Goal: Transaction & Acquisition: Download file/media

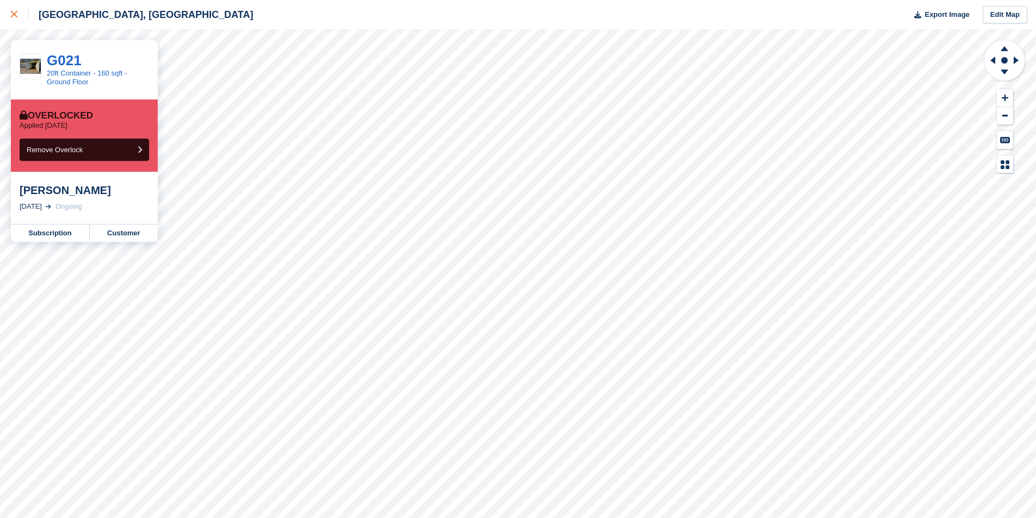
click at [10, 11] on link at bounding box center [14, 14] width 29 height 29
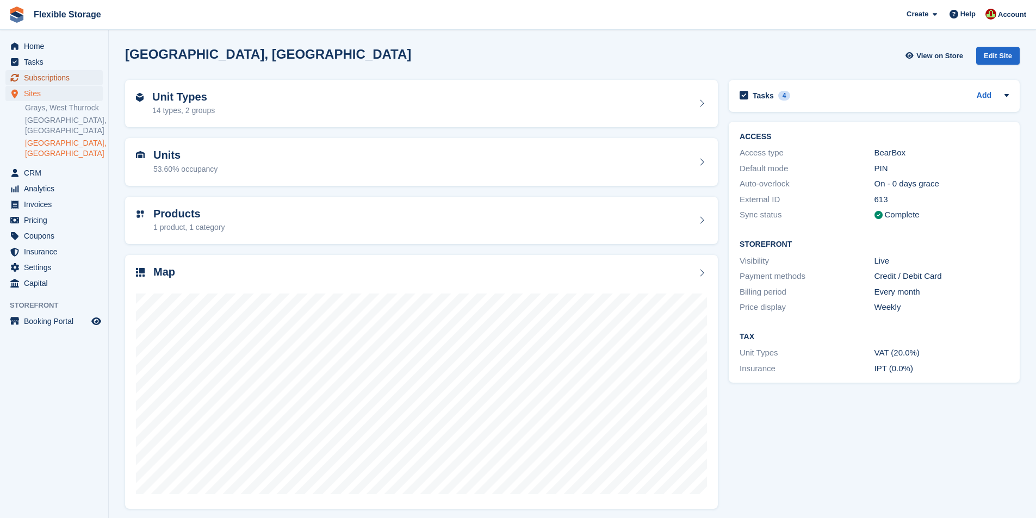
click at [57, 79] on span "Subscriptions" at bounding box center [56, 77] width 65 height 15
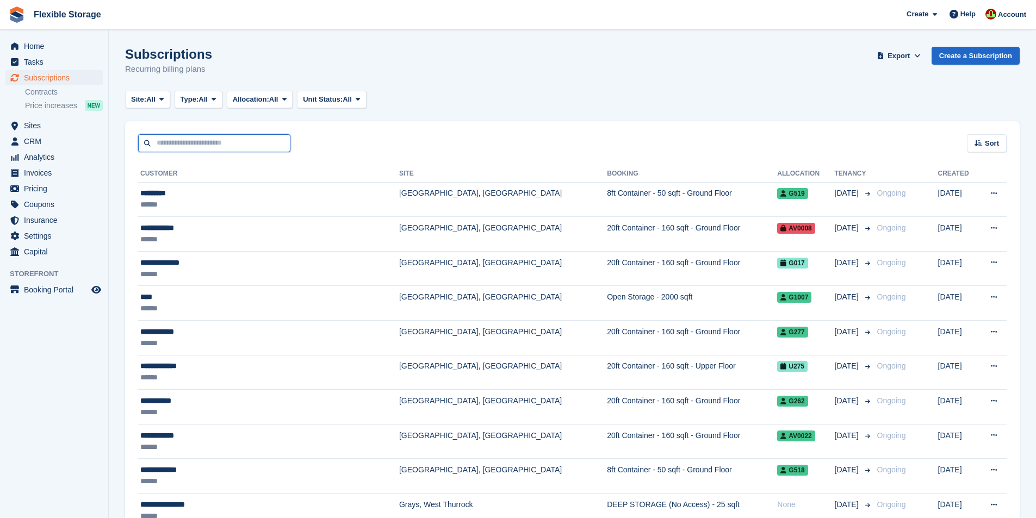
click at [249, 147] on input "text" at bounding box center [214, 143] width 152 height 18
type input "*"
type input "***"
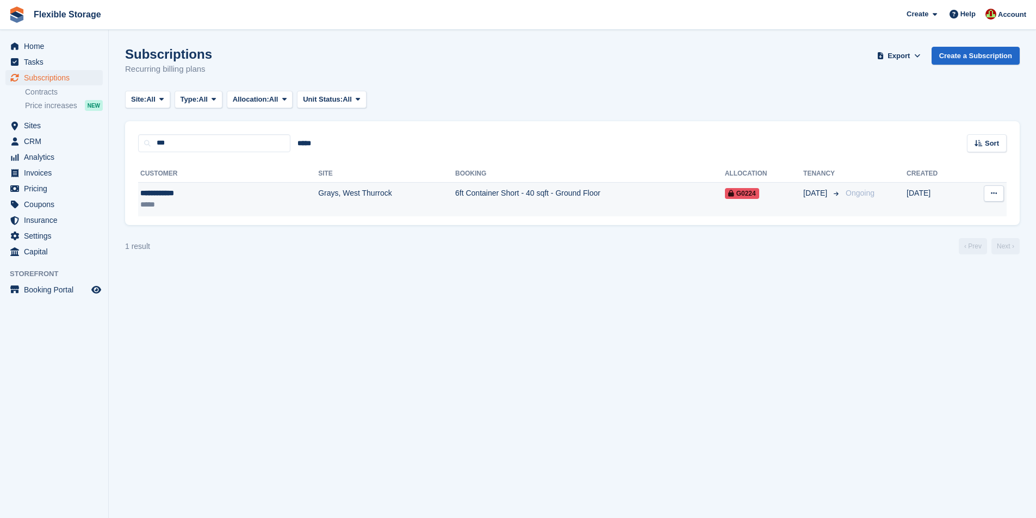
click at [455, 194] on td "6ft Container Short - 40 sqft - Ground Floor" at bounding box center [590, 199] width 270 height 34
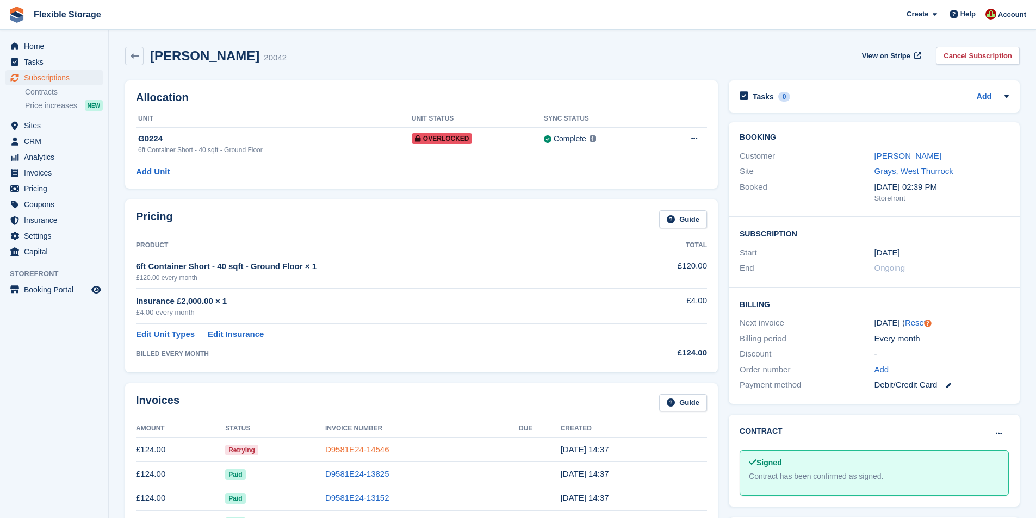
click at [351, 449] on link "D9581E24-14546" at bounding box center [357, 449] width 64 height 9
click at [368, 451] on link "D9581E24-14546" at bounding box center [357, 449] width 64 height 9
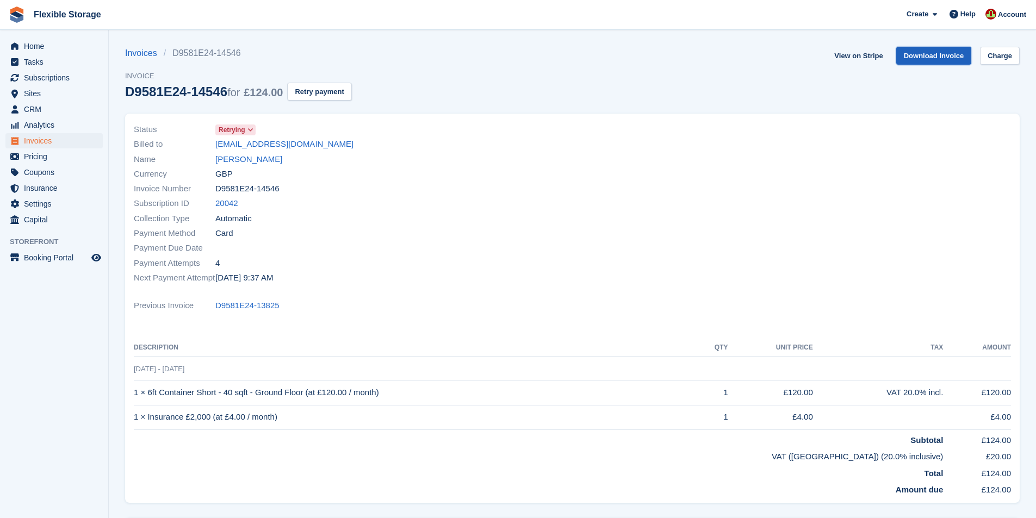
click at [916, 57] on link "Download Invoice" at bounding box center [934, 56] width 76 height 18
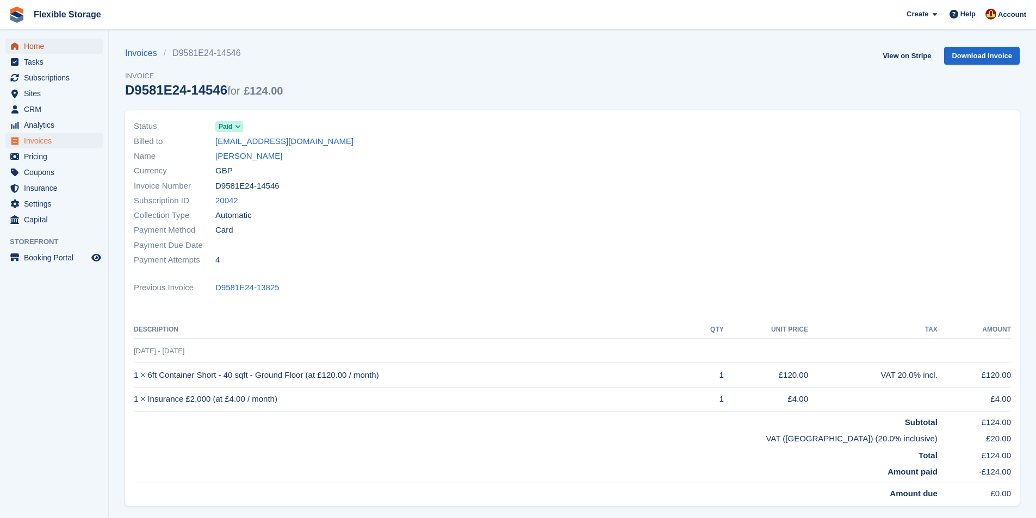
click at [34, 48] on span "Home" at bounding box center [56, 46] width 65 height 15
